Goal: Task Accomplishment & Management: Complete application form

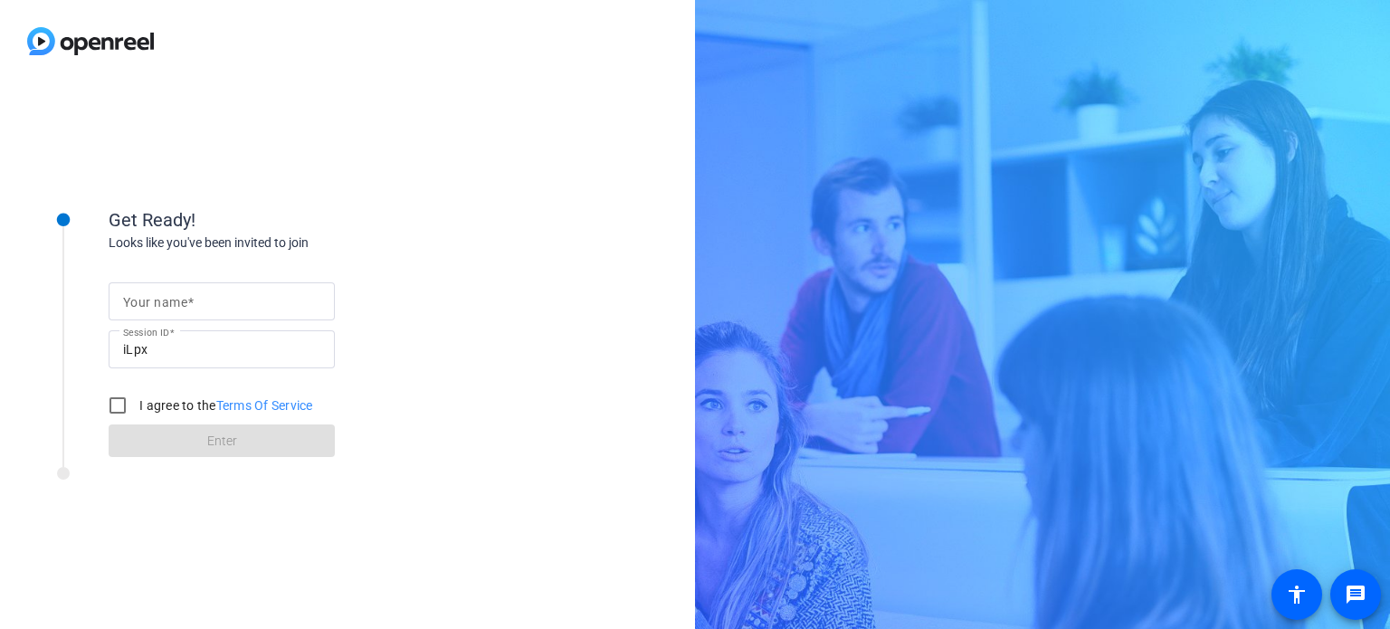
click at [278, 299] on input "Your name" at bounding box center [221, 301] width 197 height 22
type input "[PERSON_NAME]"
click at [120, 405] on input "I agree to the Terms Of Service" at bounding box center [118, 405] width 36 height 36
checkbox input "true"
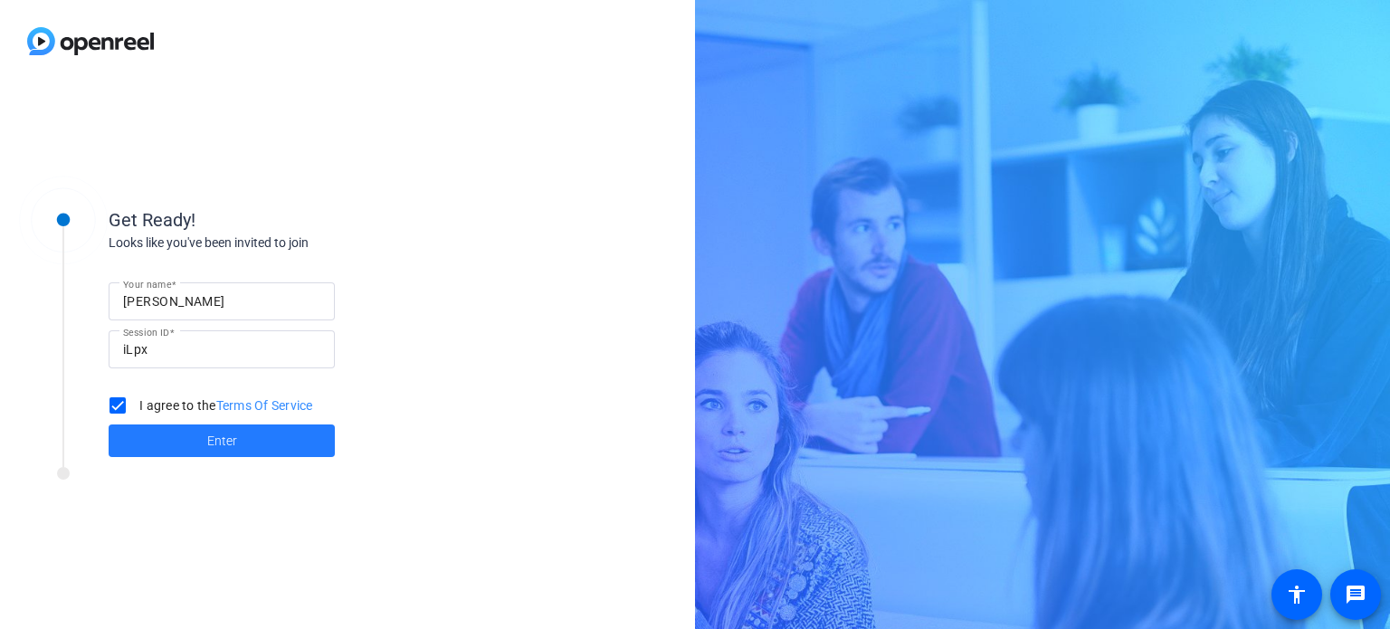
click at [250, 437] on span at bounding box center [222, 440] width 226 height 43
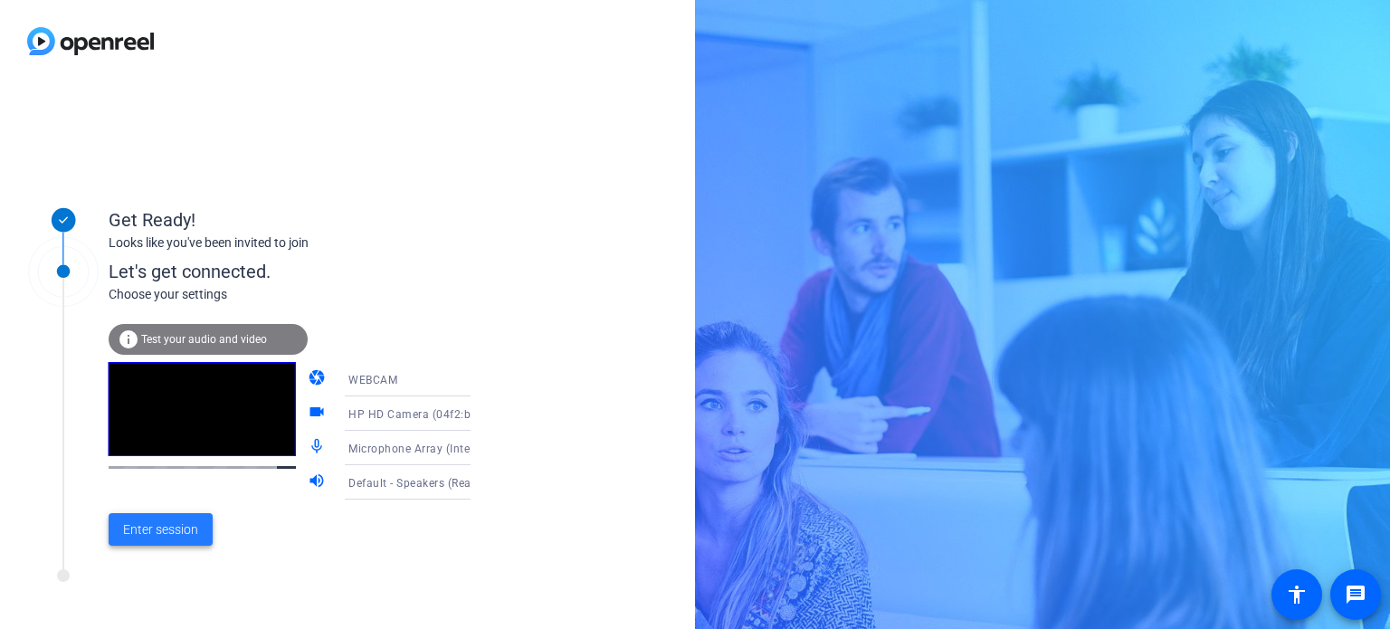
click at [152, 517] on span at bounding box center [161, 529] width 104 height 43
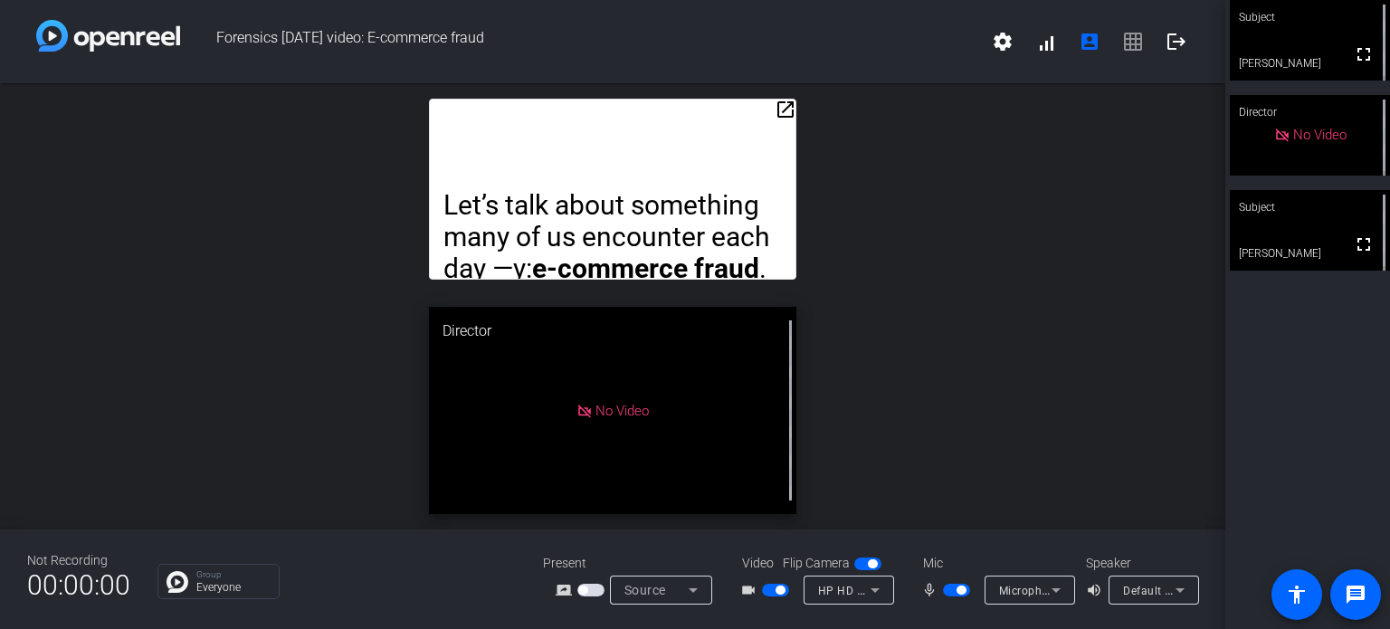
click at [774, 585] on span "button" at bounding box center [775, 590] width 27 height 13
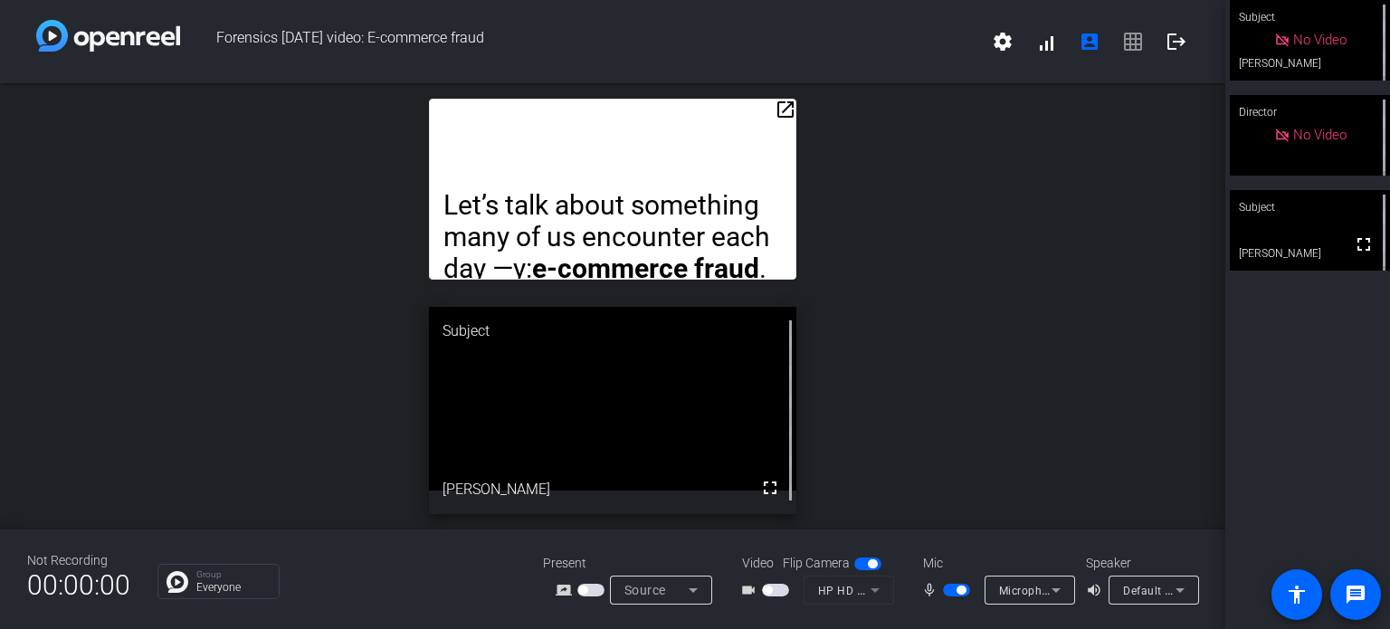
click at [959, 589] on span "button" at bounding box center [960, 589] width 9 height 9
click at [951, 584] on span "button" at bounding box center [956, 590] width 27 height 13
click at [961, 589] on span "button" at bounding box center [960, 589] width 9 height 9
click at [944, 589] on span "button" at bounding box center [948, 589] width 9 height 9
